Goal: Transaction & Acquisition: Purchase product/service

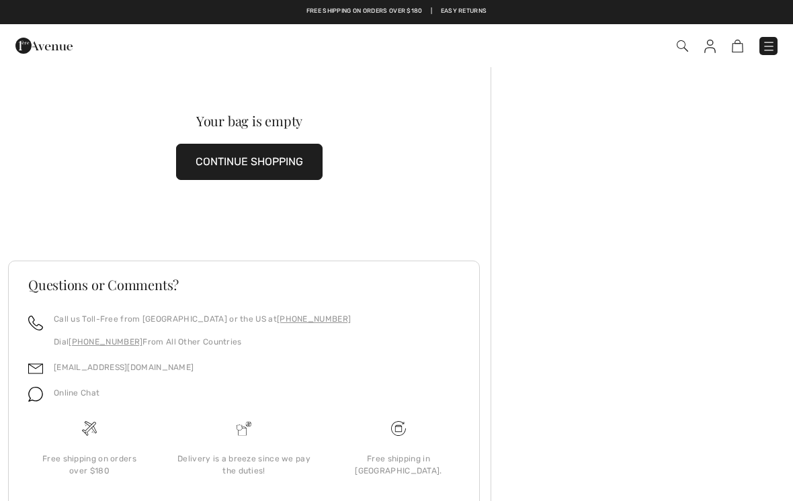
click at [685, 48] on img at bounding box center [681, 45] width 11 height 11
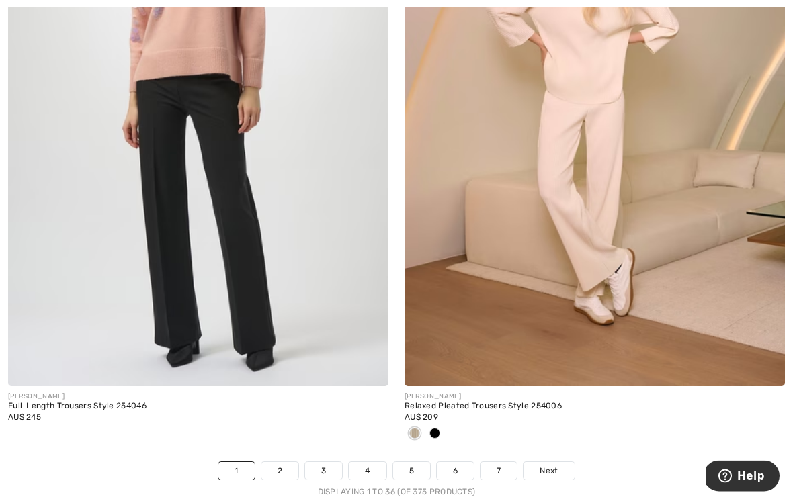
scroll to position [11451, 0]
click at [279, 470] on link "2" at bounding box center [279, 470] width 37 height 17
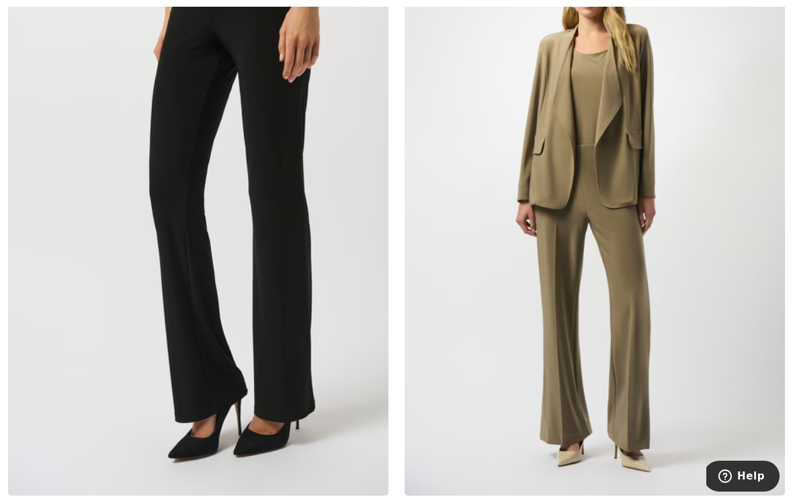
scroll to position [6754, 0]
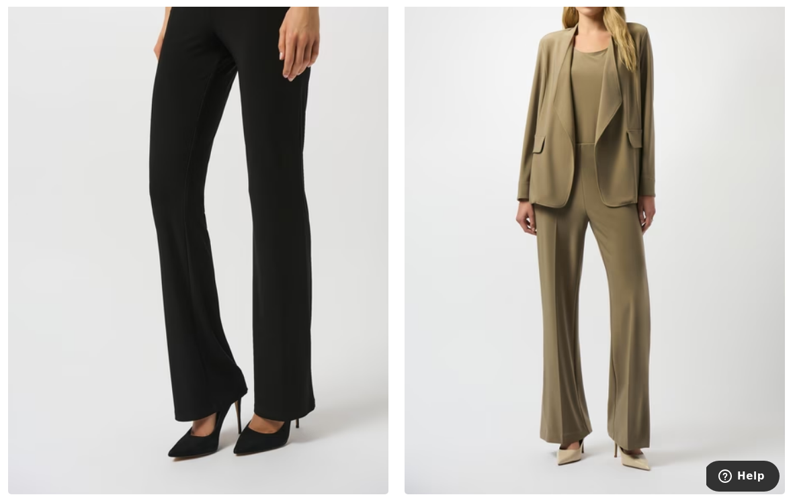
click at [294, 167] on img at bounding box center [198, 209] width 380 height 570
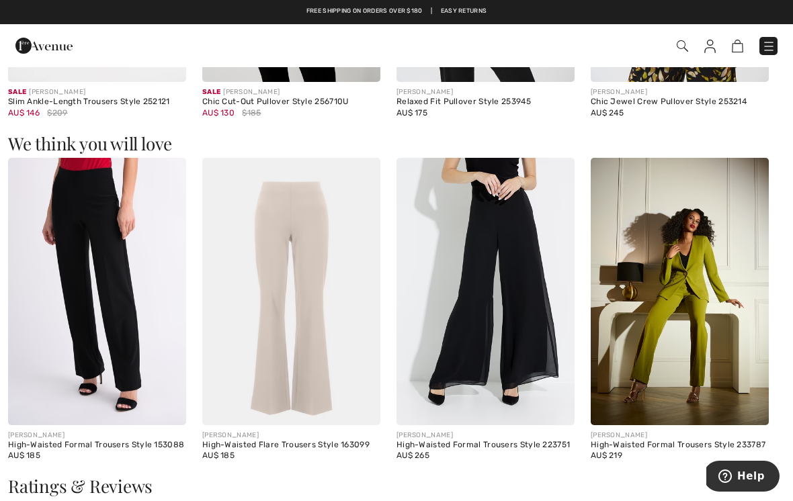
scroll to position [1530, 0]
click at [304, 276] on img at bounding box center [291, 292] width 178 height 267
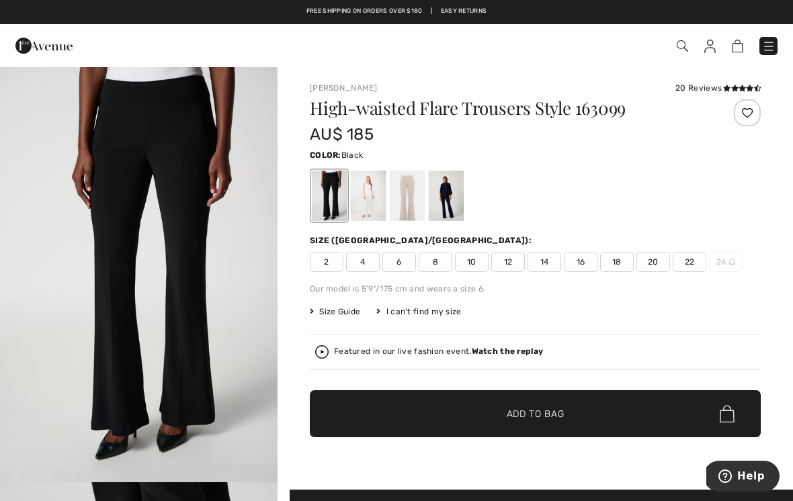
click at [439, 263] on span "8" at bounding box center [435, 262] width 34 height 20
click at [378, 208] on div at bounding box center [368, 196] width 35 height 50
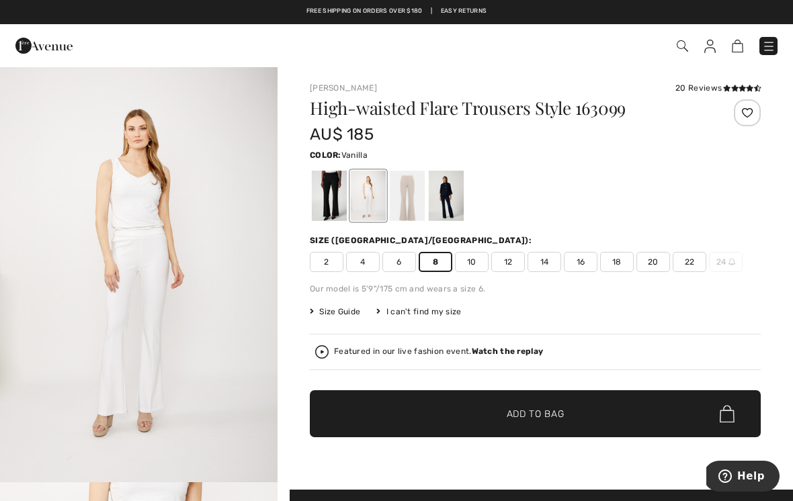
click at [525, 416] on span "Add to Bag" at bounding box center [535, 414] width 58 height 14
click at [415, 196] on div at bounding box center [407, 196] width 35 height 50
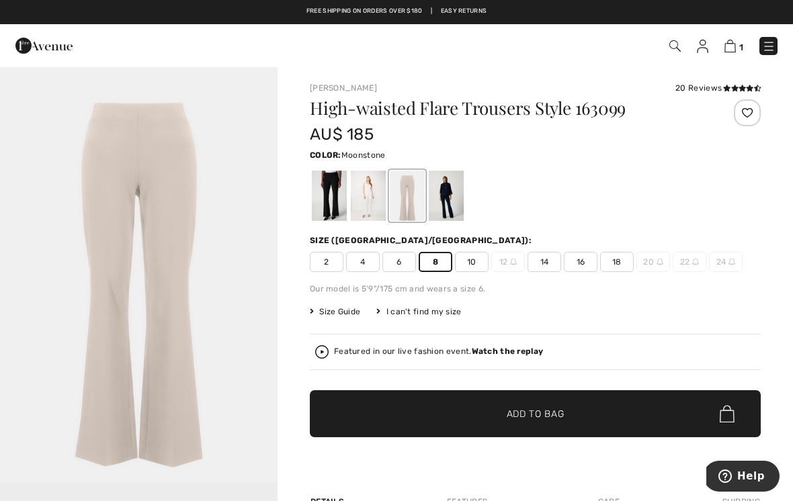
click at [537, 418] on span "Add to Bag" at bounding box center [535, 414] width 58 height 14
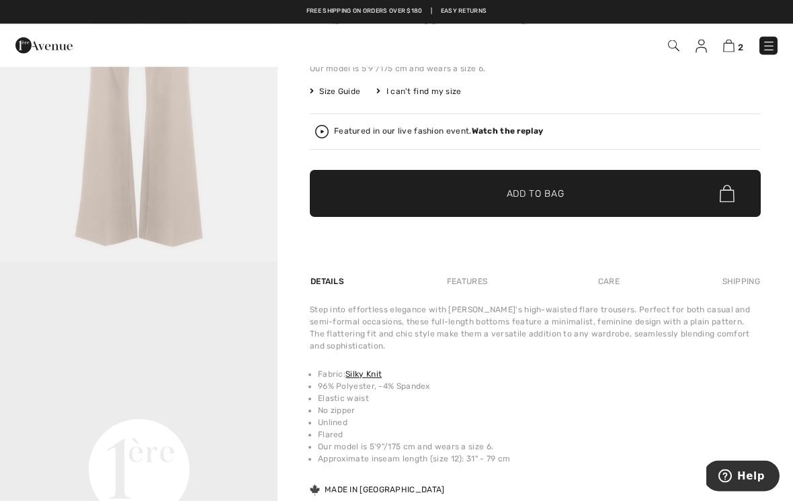
scroll to position [220, 0]
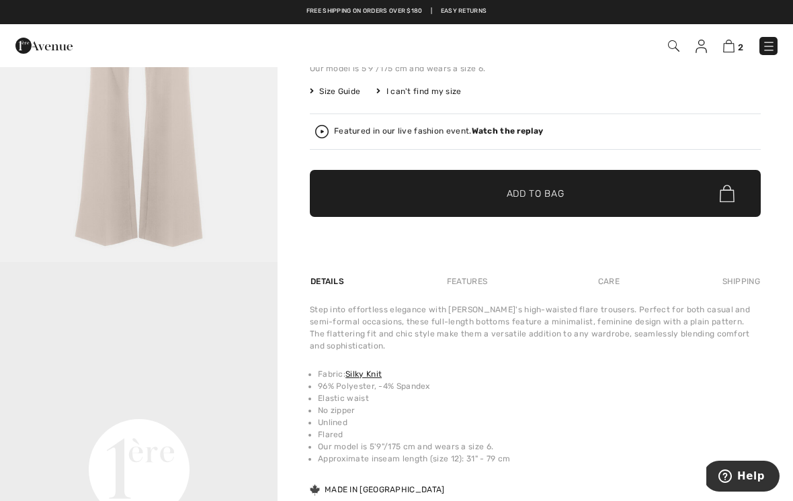
click at [222, 360] on video "Your browser does not support the video tag." at bounding box center [138, 331] width 277 height 139
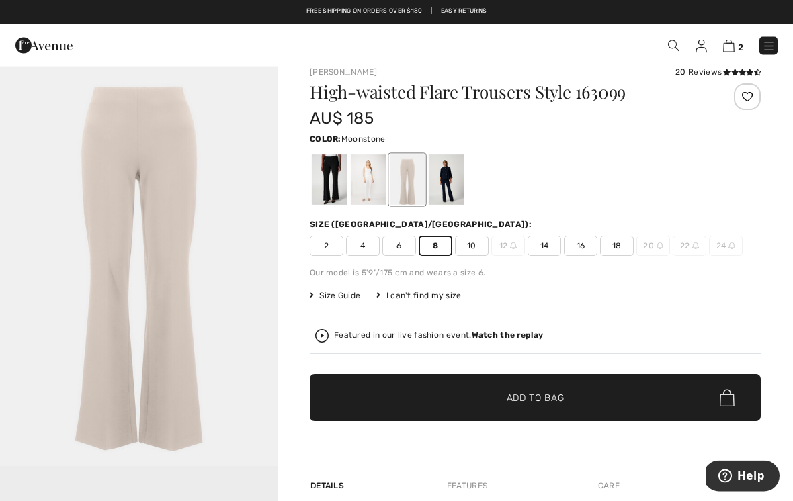
scroll to position [0, 0]
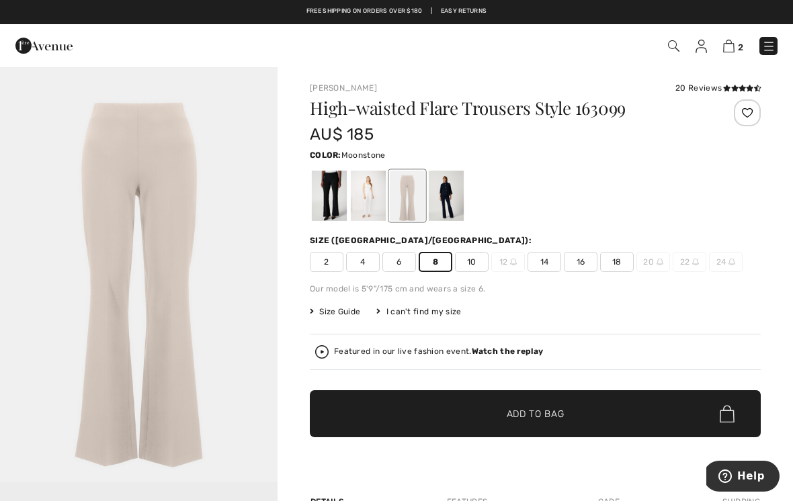
click at [742, 50] on span "2" at bounding box center [740, 47] width 5 height 10
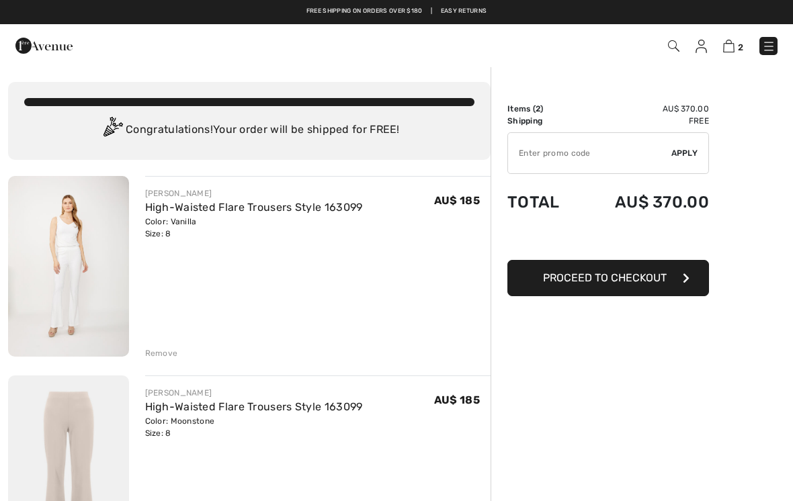
click at [531, 153] on input "TEXT" at bounding box center [589, 153] width 163 height 40
type input "FLASH15"
click at [695, 153] on span "Apply" at bounding box center [684, 153] width 27 height 12
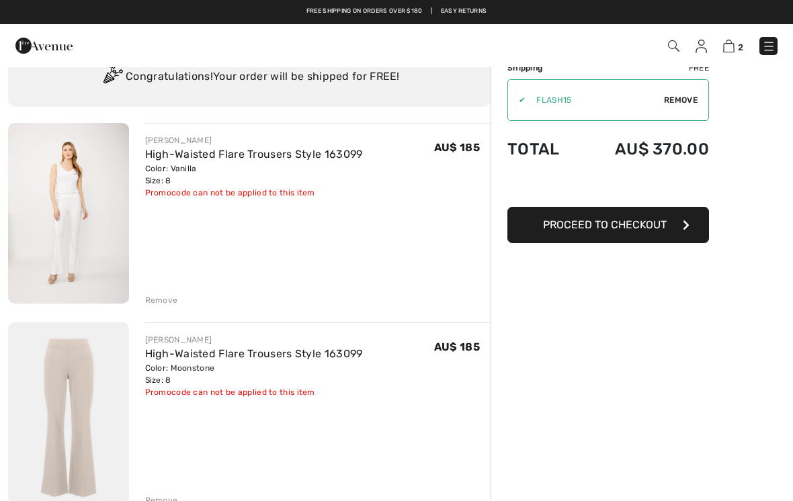
scroll to position [50, 0]
